Goal: Information Seeking & Learning: Learn about a topic

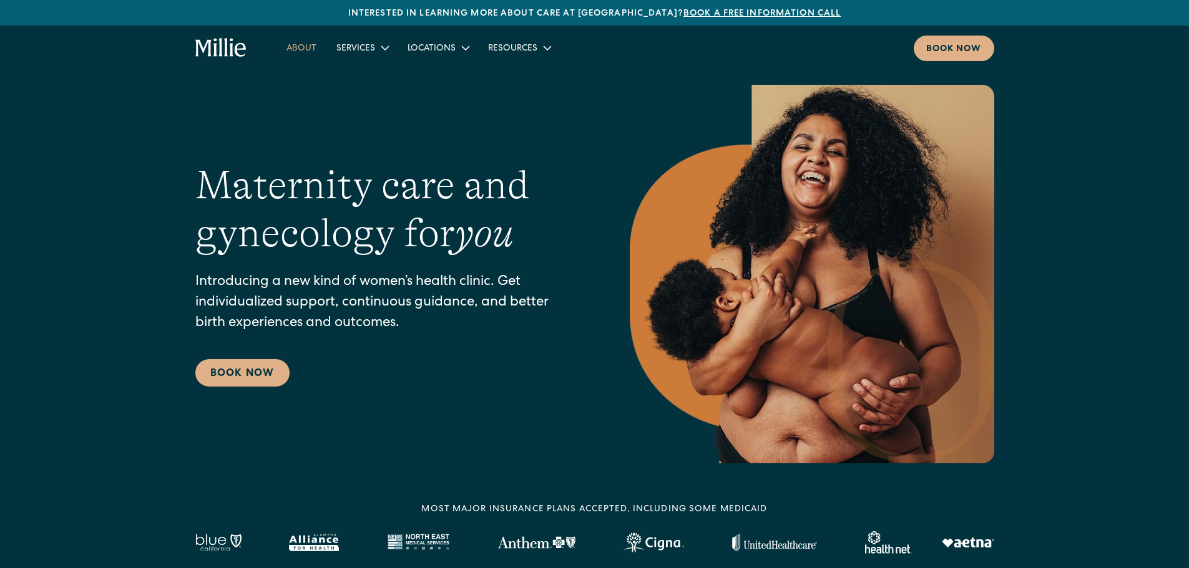
click at [305, 42] on link "About" at bounding box center [301, 47] width 50 height 21
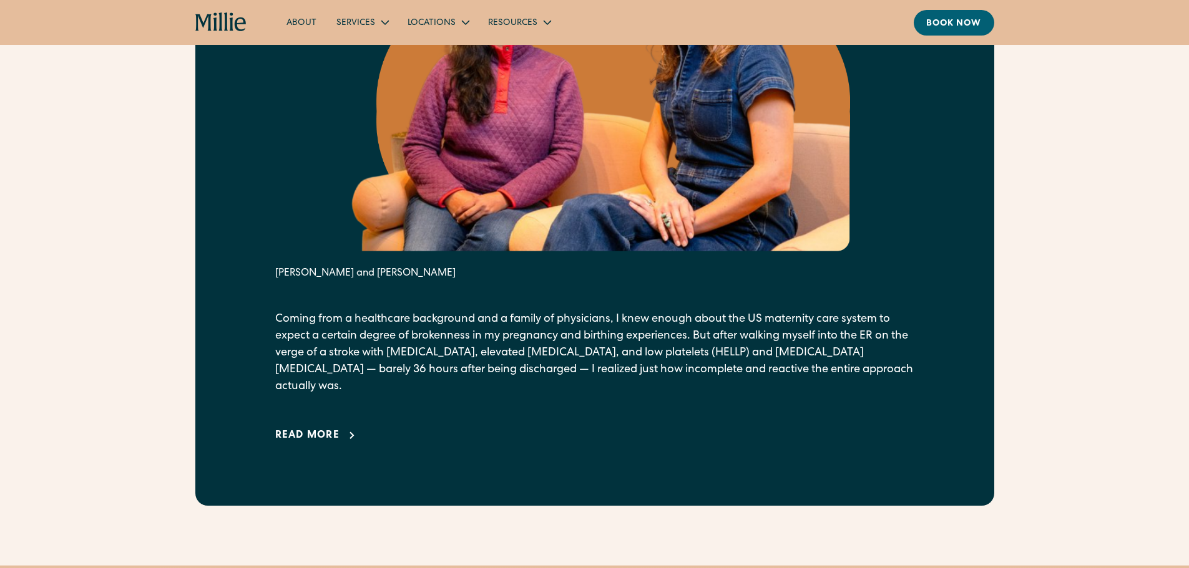
scroll to position [749, 0]
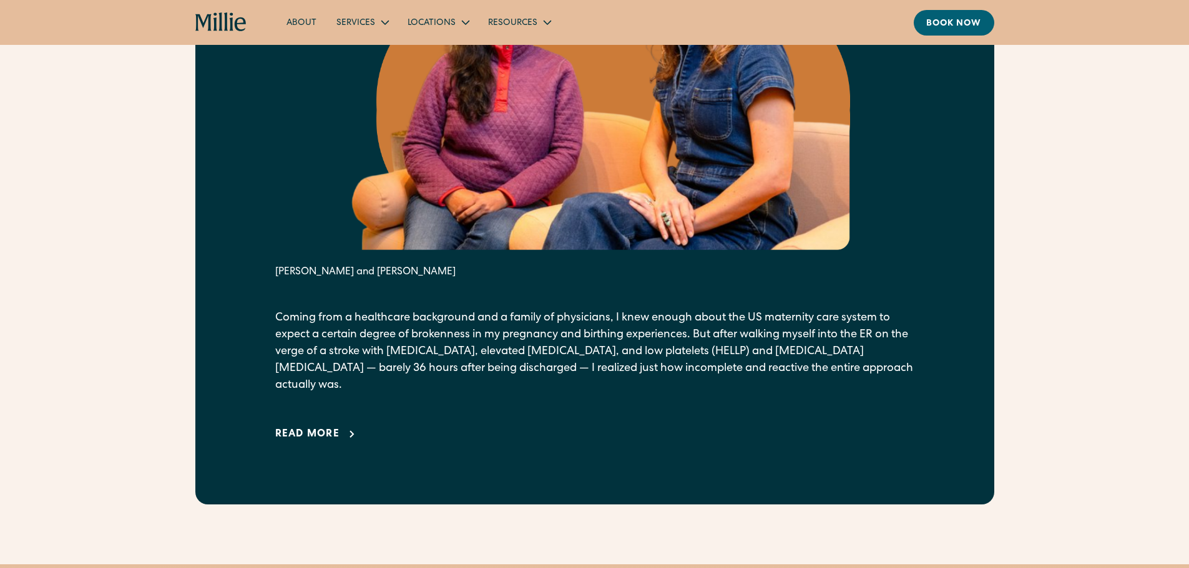
click at [334, 427] on div "Read more" at bounding box center [307, 434] width 65 height 15
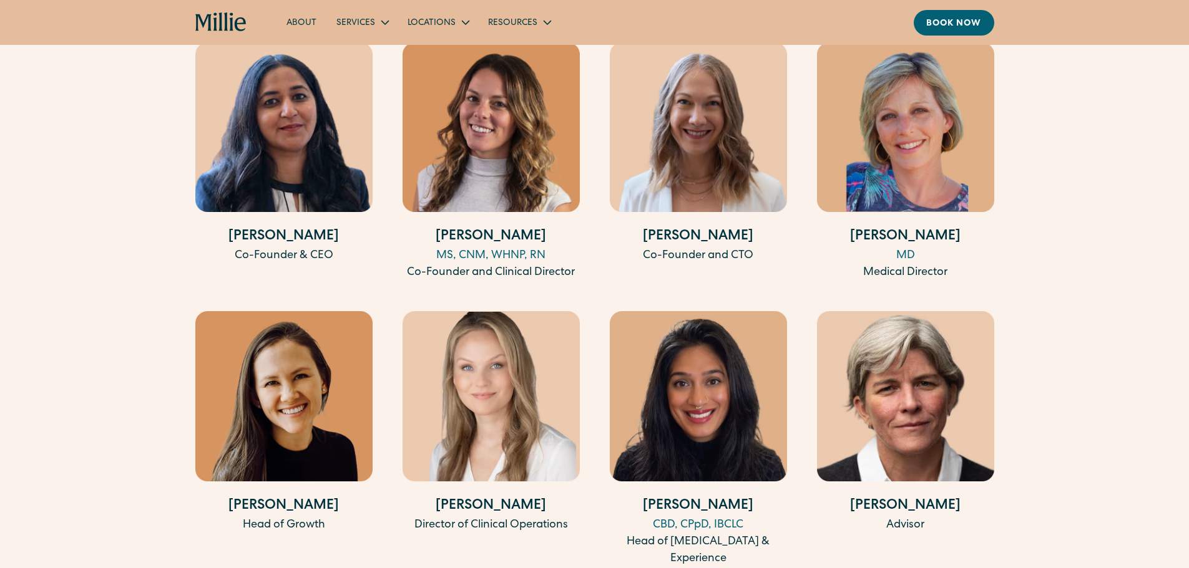
scroll to position [3682, 0]
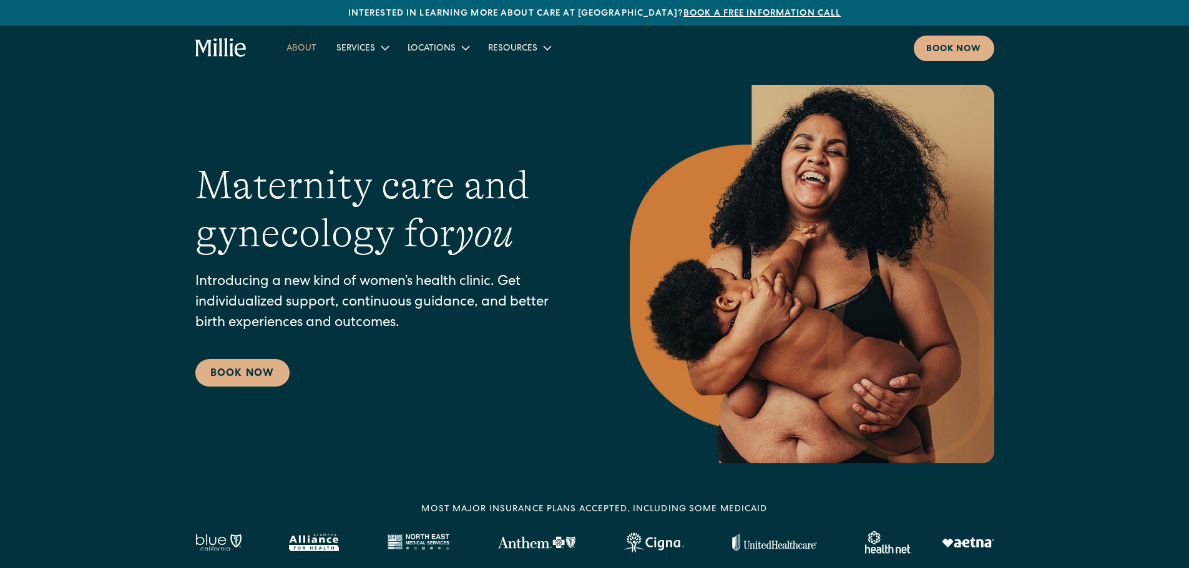
click at [304, 49] on link "About" at bounding box center [301, 47] width 50 height 21
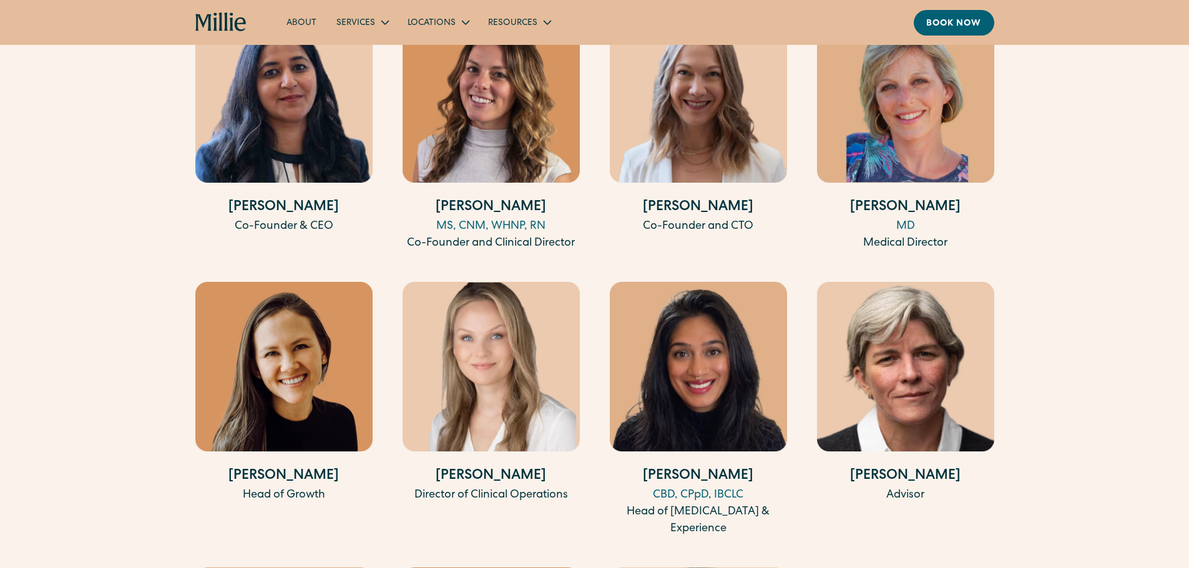
scroll to position [2449, 0]
